Goal: Task Accomplishment & Management: Use online tool/utility

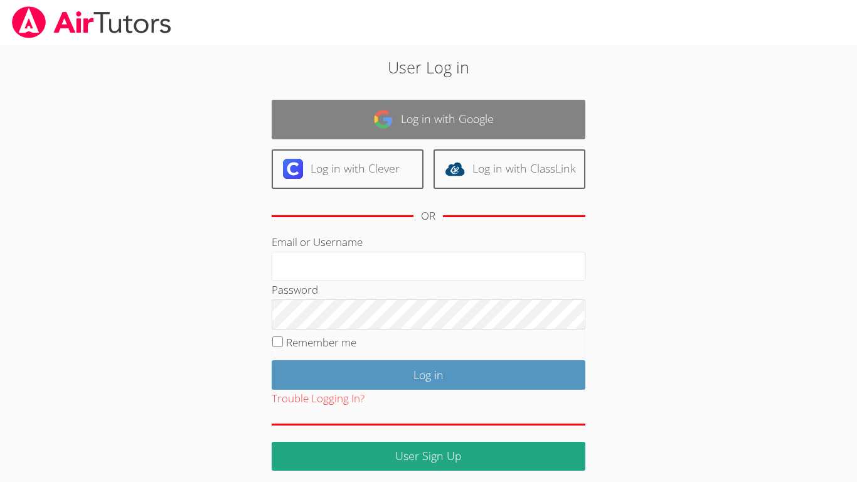
click at [399, 124] on link "Log in with Google" at bounding box center [429, 120] width 314 height 40
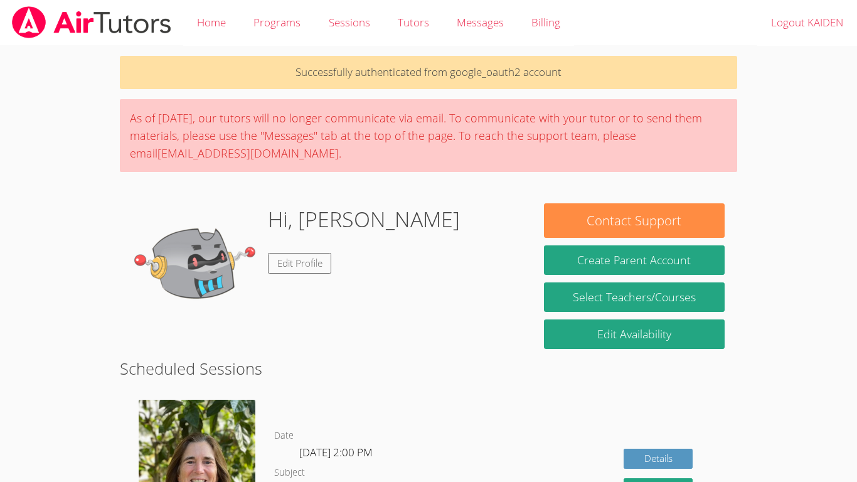
click at [219, 257] on img at bounding box center [194, 265] width 125 height 125
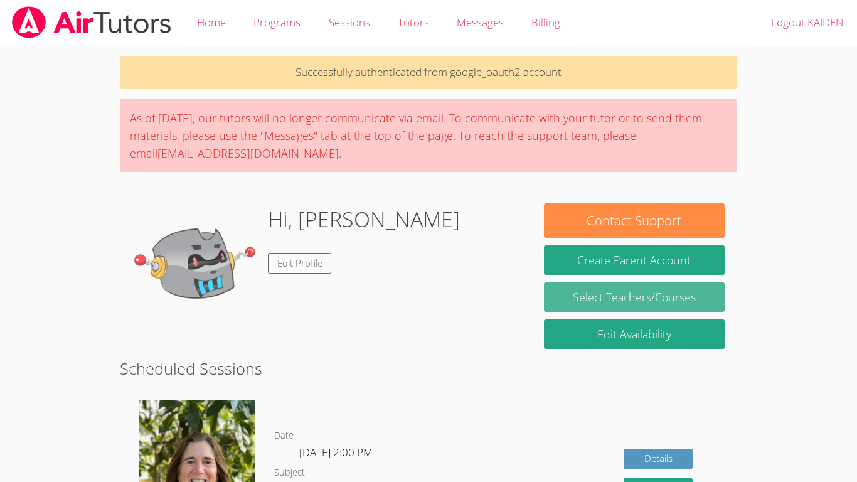
click at [544, 288] on link "Select Teachers/Courses" at bounding box center [634, 296] width 181 height 29
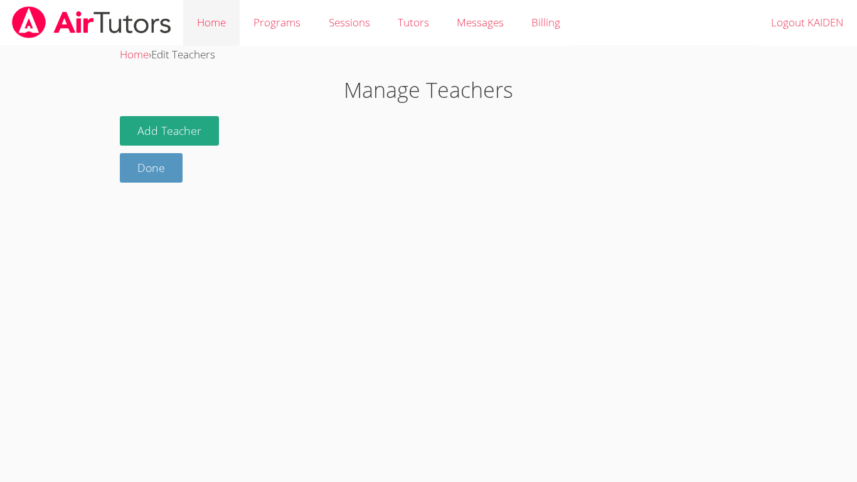
click at [221, 9] on link "Home" at bounding box center [211, 23] width 56 height 46
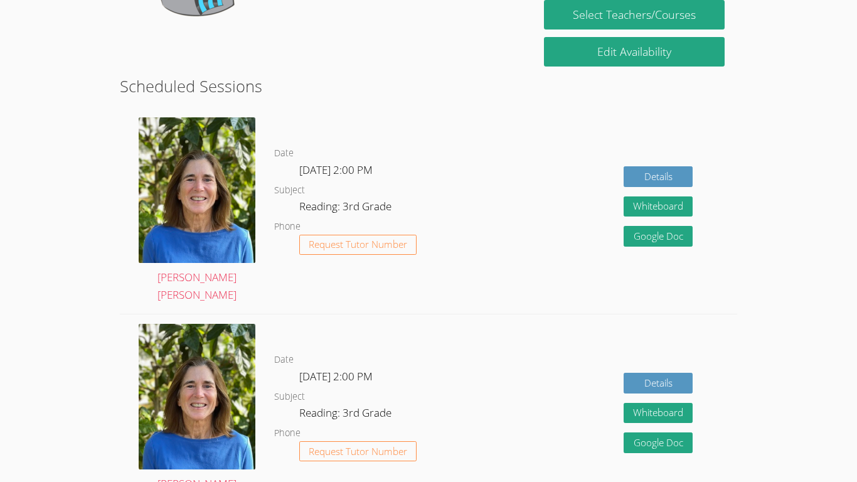
scroll to position [243, 0]
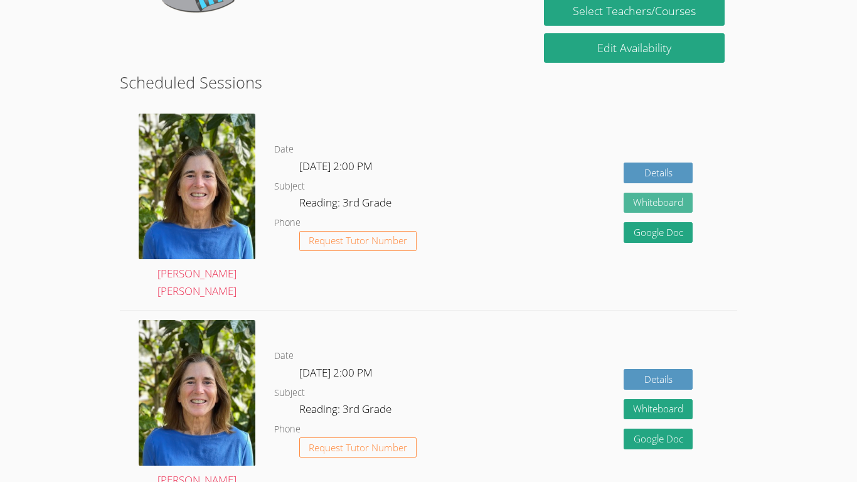
click at [657, 194] on button "Whiteboard" at bounding box center [657, 203] width 69 height 21
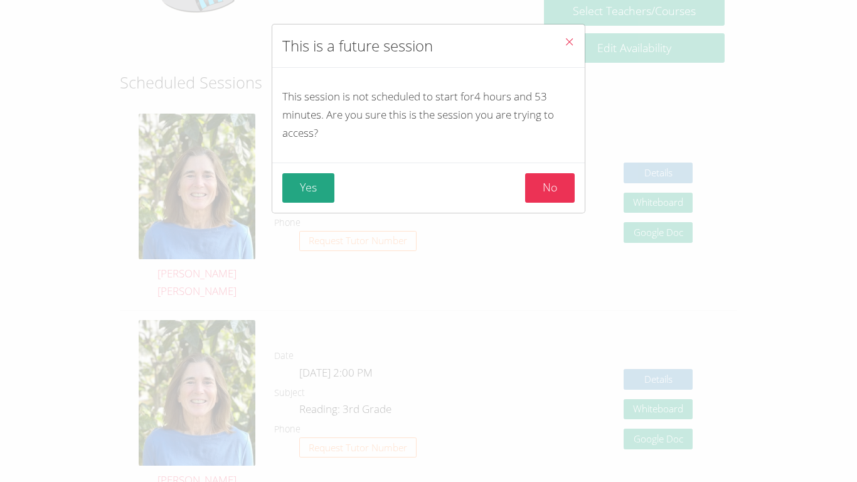
click at [571, 44] on icon "Close" at bounding box center [569, 41] width 11 height 11
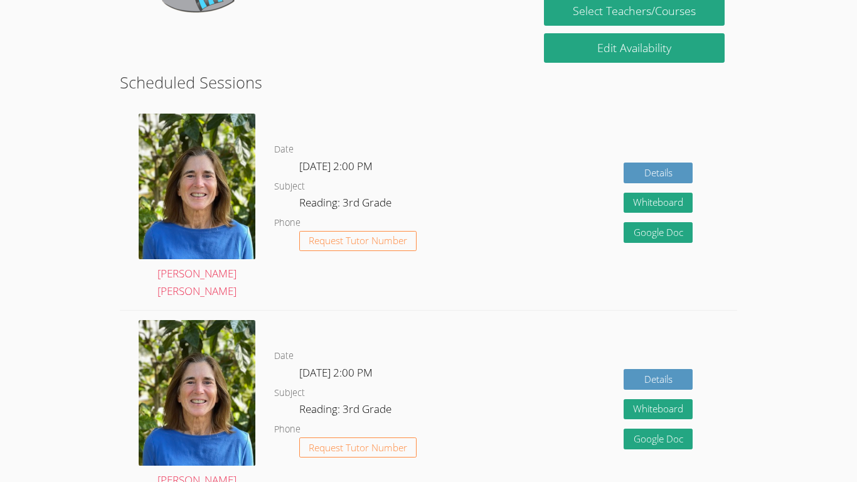
click at [658, 174] on div "Details Whiteboard Hidden Google Doc" at bounding box center [657, 207] width 69 height 90
click at [651, 167] on link "Details" at bounding box center [657, 172] width 69 height 21
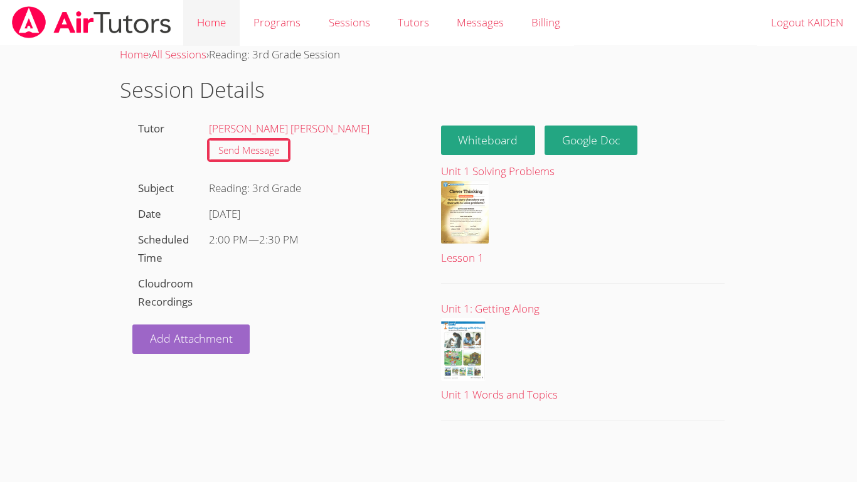
click at [213, 16] on link "Home" at bounding box center [211, 23] width 56 height 46
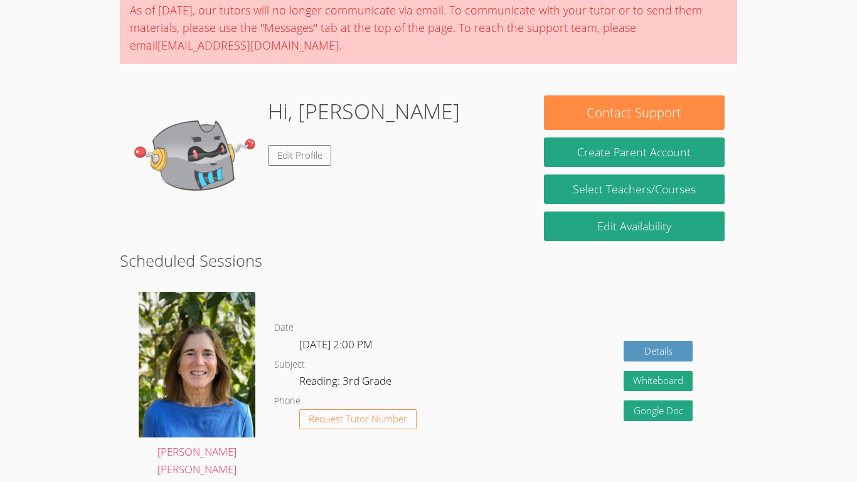
scroll to position [90, 0]
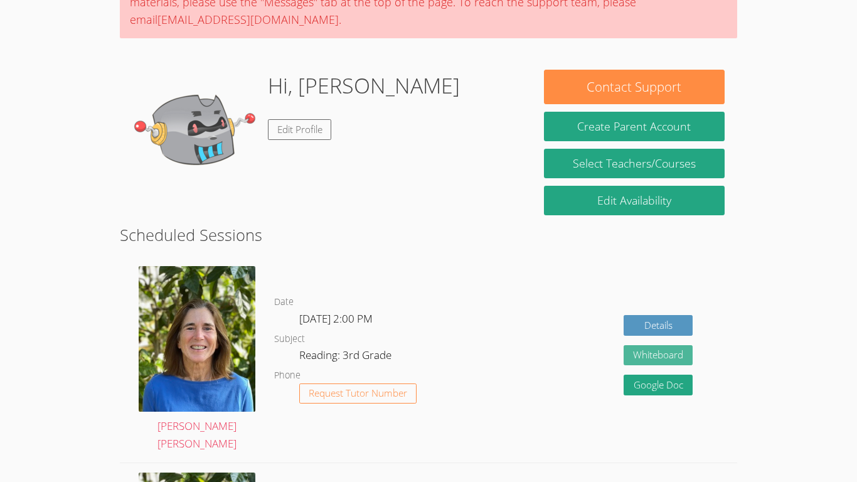
click at [651, 347] on button "Whiteboard" at bounding box center [657, 355] width 69 height 21
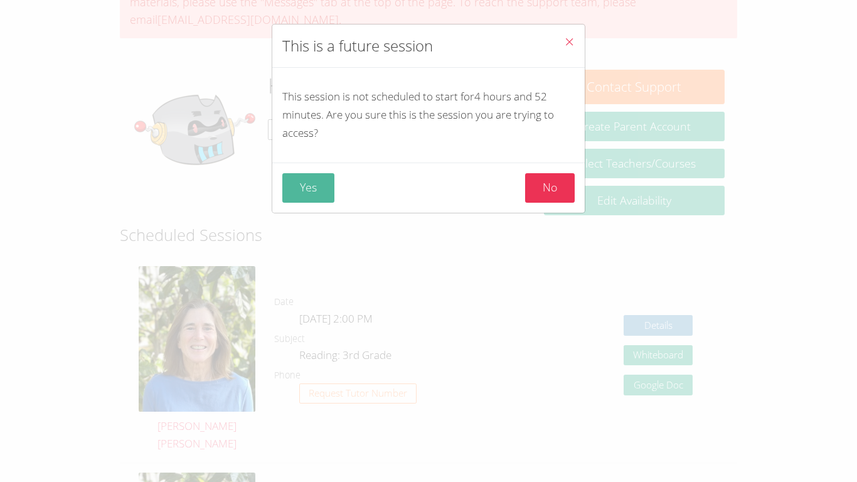
click at [310, 194] on button "Yes" at bounding box center [308, 187] width 52 height 29
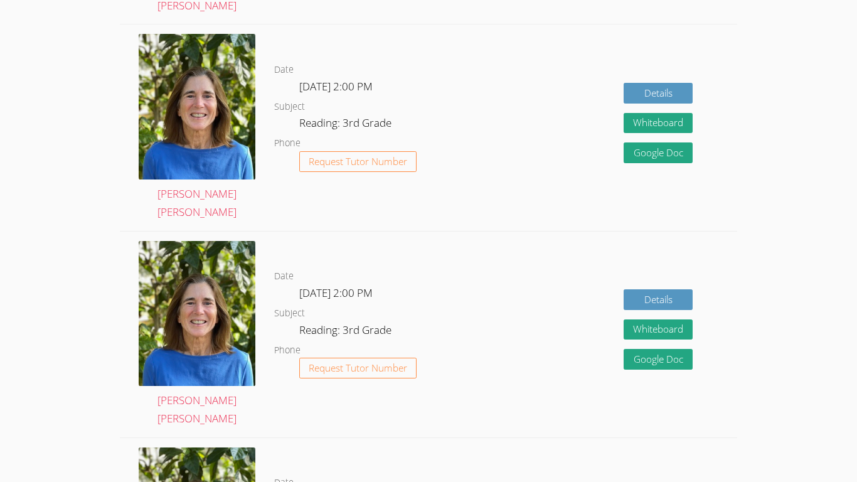
scroll to position [0, 0]
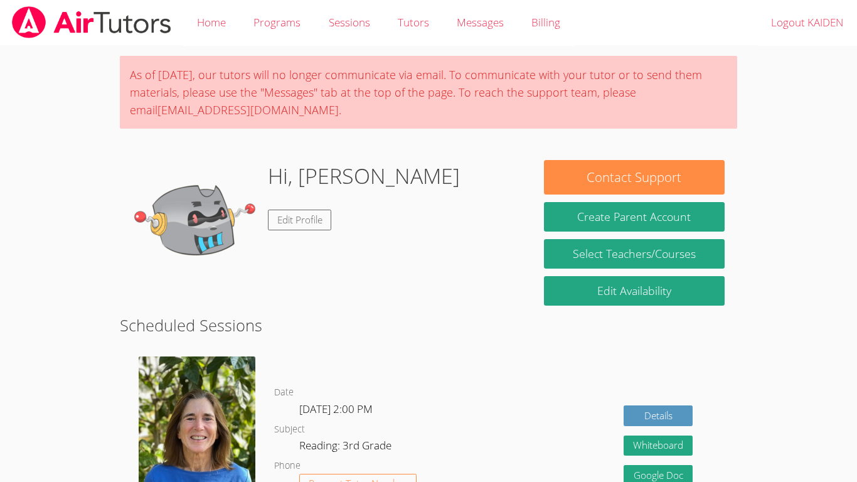
click at [772, 387] on body "Home Programs Sessions Tutors Messages Billing Logout KAIDEN As of Saturday, Ma…" at bounding box center [428, 241] width 857 height 482
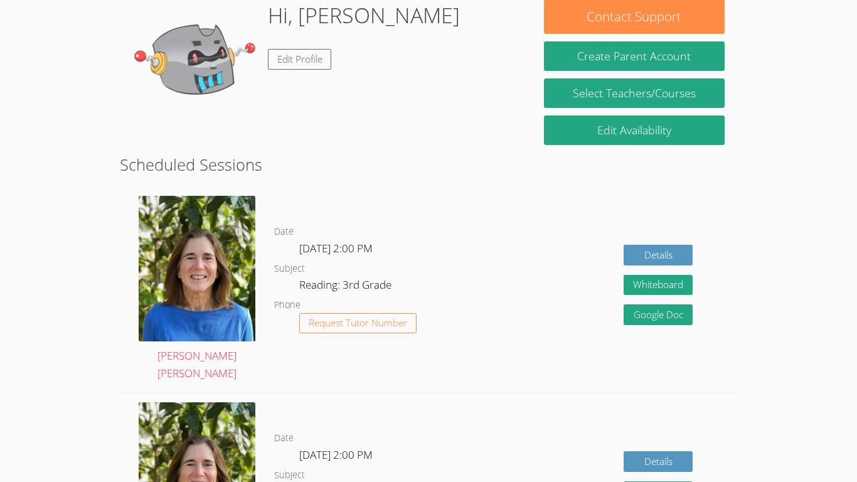
scroll to position [152, 0]
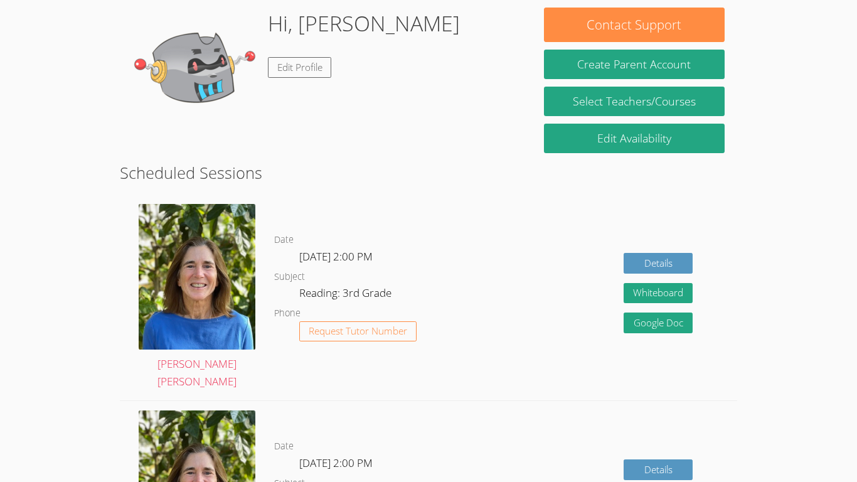
click at [845, 199] on body "Home Programs Sessions Tutors Messages Billing Logout KAIDEN As of Saturday, Ma…" at bounding box center [428, 89] width 857 height 482
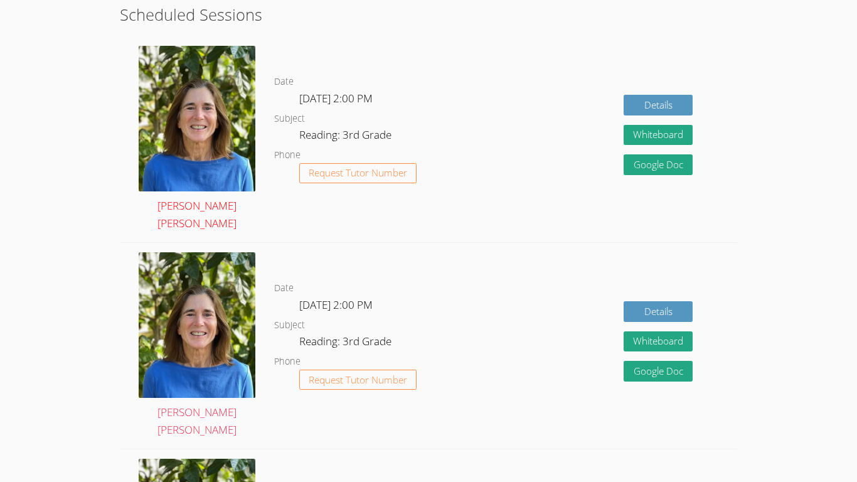
scroll to position [313, 0]
